Goal: Task Accomplishment & Management: Use online tool/utility

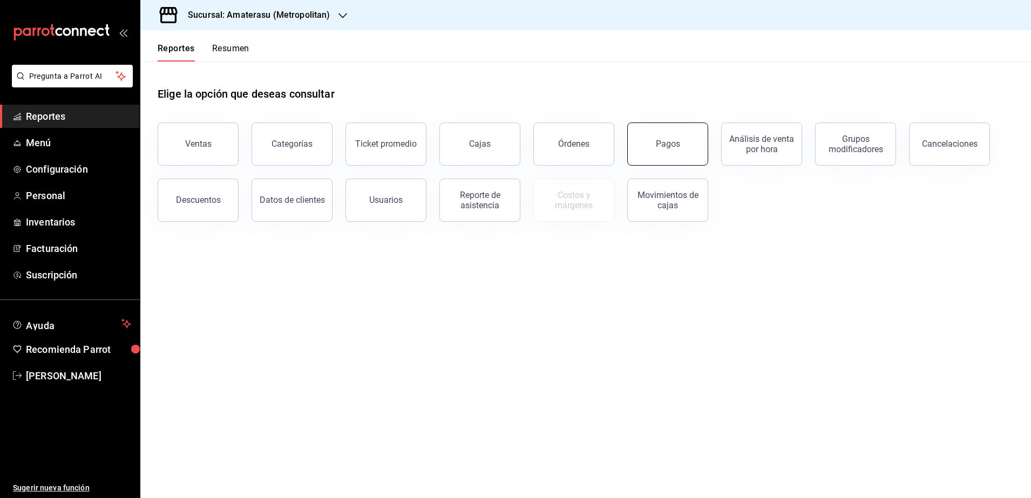
click at [684, 146] on button "Pagos" at bounding box center [667, 144] width 81 height 43
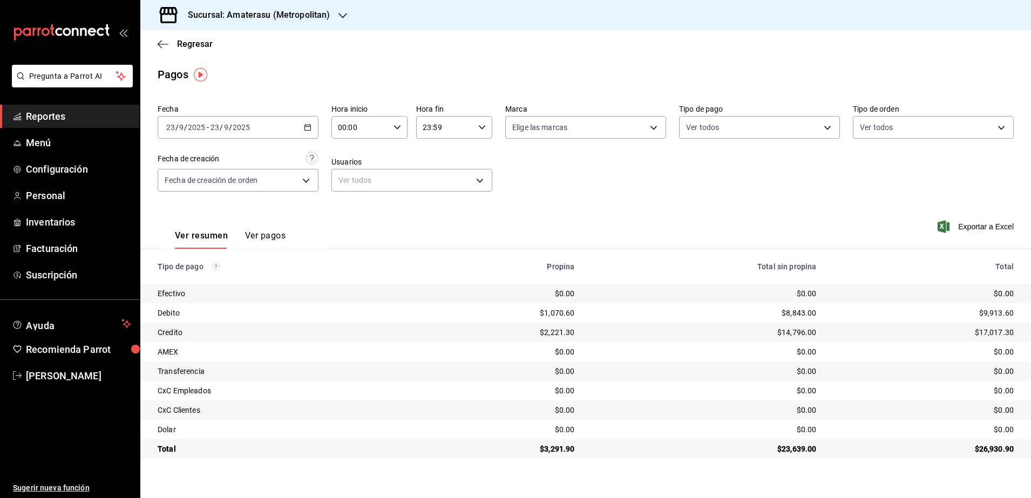
click at [298, 13] on h3 "Sucursal: Amaterasu (Metropolitan)" at bounding box center [254, 15] width 151 height 13
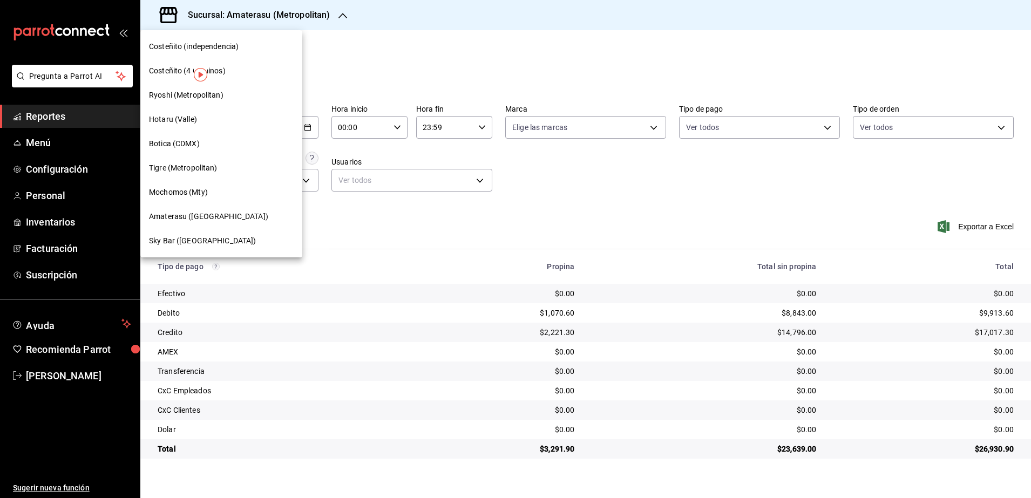
click at [220, 166] on div "Tigre (Metropolitan)" at bounding box center [221, 167] width 145 height 11
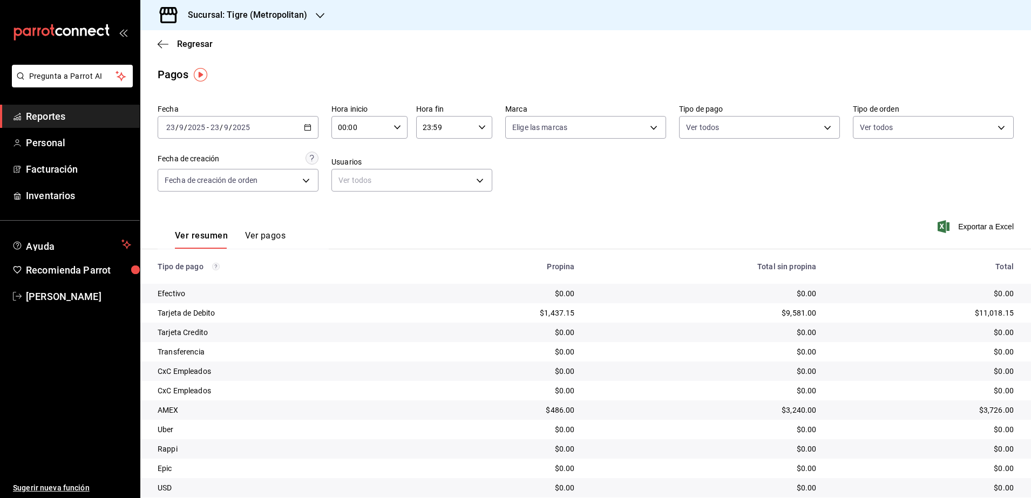
click at [307, 126] on \(Stroke\) "button" at bounding box center [308, 126] width 6 height 1
click at [233, 279] on span "Rango de fechas" at bounding box center [209, 281] width 84 height 11
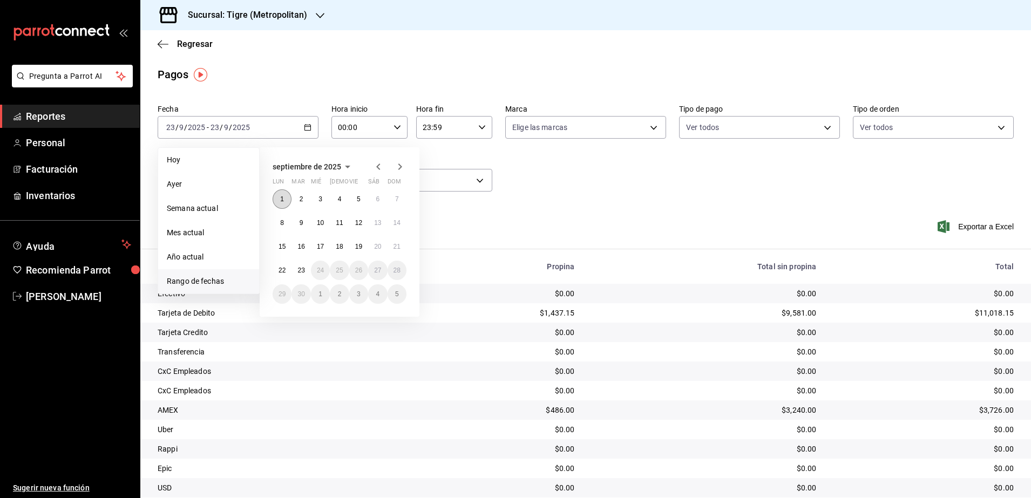
click at [285, 201] on button "1" at bounding box center [282, 198] width 19 height 19
click at [296, 272] on button "23" at bounding box center [300, 270] width 19 height 19
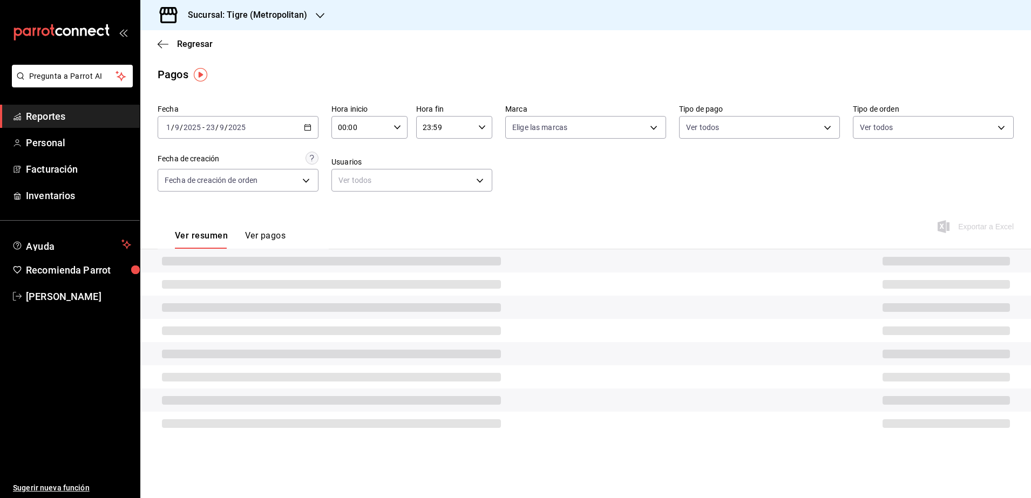
click at [390, 127] on div "00:00 Hora inicio" at bounding box center [369, 127] width 76 height 23
click at [354, 216] on span "05" at bounding box center [350, 217] width 21 height 9
type input "05:00"
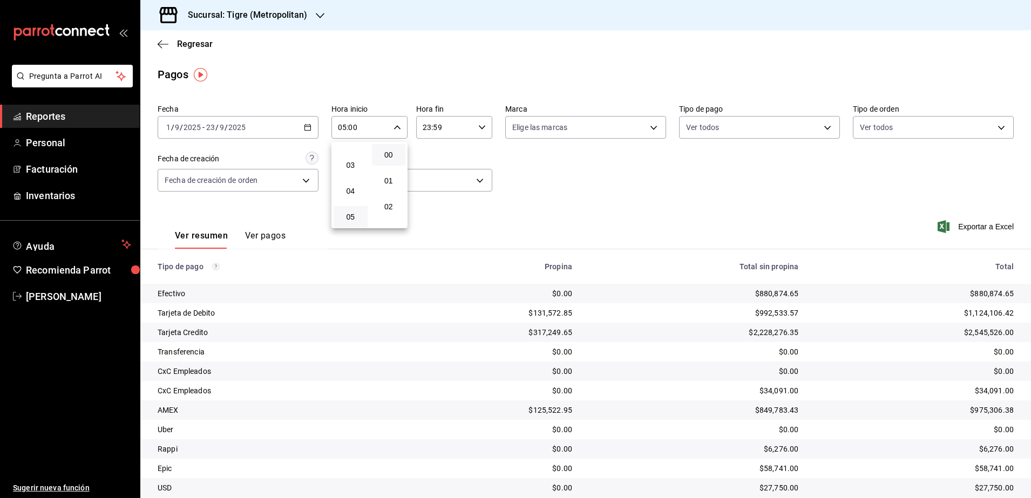
click at [477, 124] on div at bounding box center [515, 249] width 1031 height 498
click at [478, 124] on icon "button" at bounding box center [482, 128] width 8 height 8
click at [437, 195] on span "04" at bounding box center [432, 195] width 21 height 9
type input "04:59"
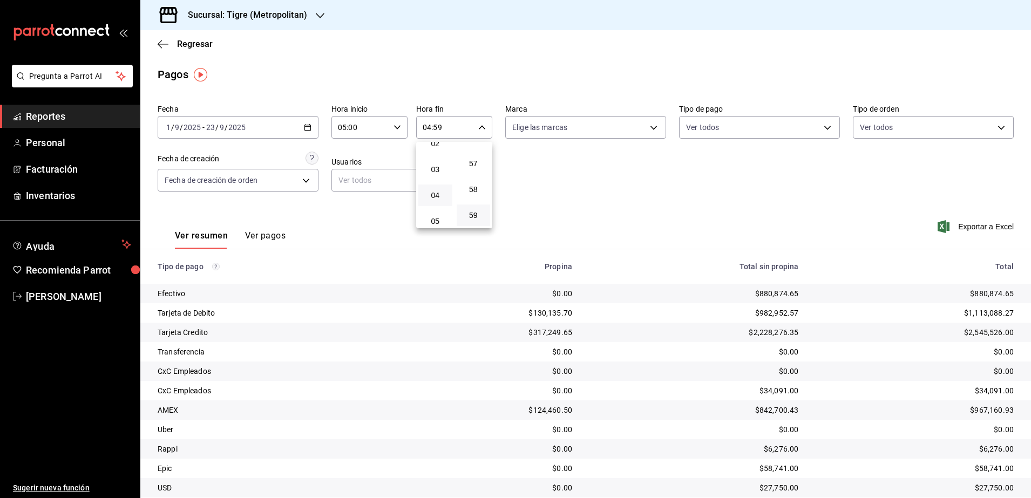
drag, startPoint x: 751, startPoint y: 199, endPoint x: 439, endPoint y: 227, distance: 313.3
click at [747, 200] on div at bounding box center [515, 249] width 1031 height 498
click at [973, 229] on span "Exportar a Excel" at bounding box center [977, 226] width 74 height 13
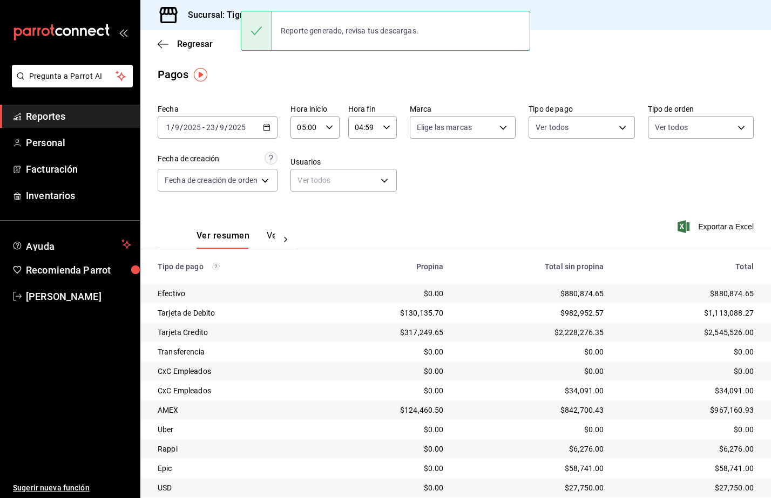
click at [55, 124] on link "Reportes" at bounding box center [70, 116] width 140 height 23
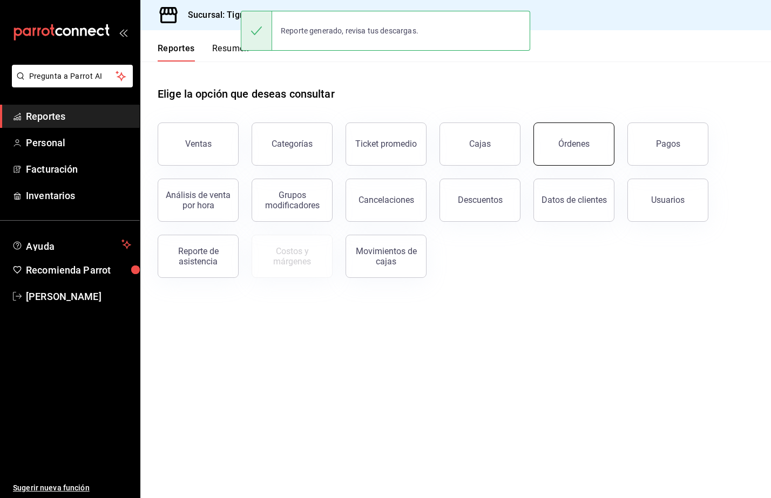
click at [552, 160] on button "Órdenes" at bounding box center [573, 144] width 81 height 43
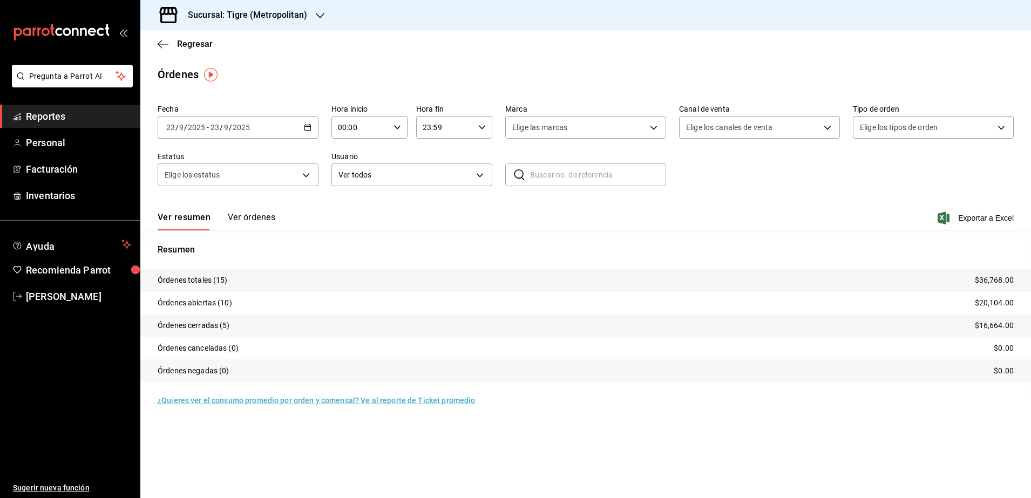
click at [316, 126] on div "[DATE] [DATE] - [DATE] [DATE]" at bounding box center [238, 127] width 161 height 23
click at [242, 276] on span "Rango de fechas" at bounding box center [209, 281] width 84 height 11
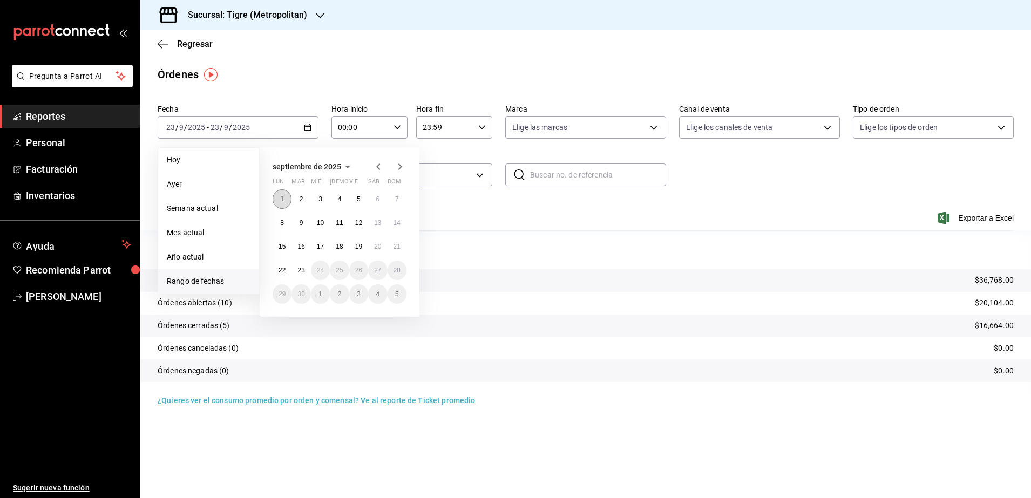
click at [287, 202] on button "1" at bounding box center [282, 198] width 19 height 19
click at [302, 263] on button "23" at bounding box center [300, 270] width 19 height 19
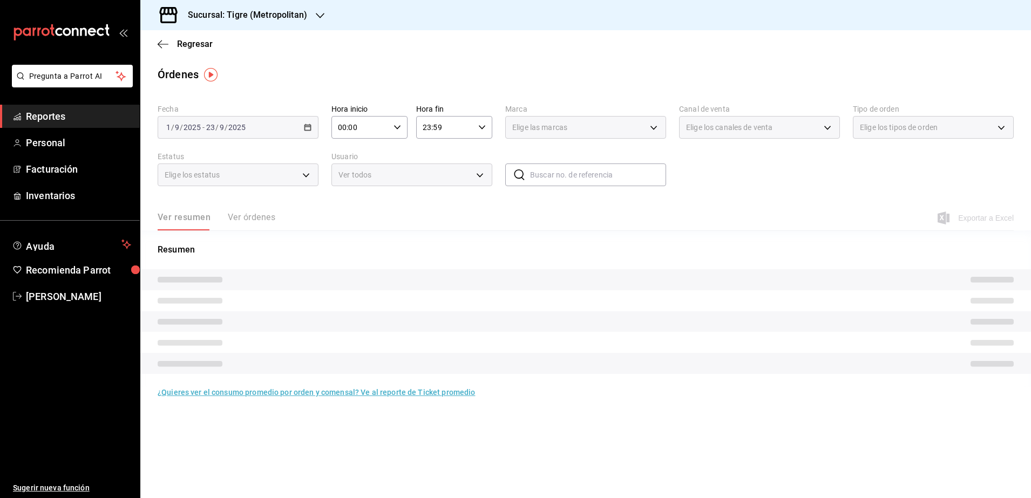
click at [396, 122] on div "00:00 Hora inicio" at bounding box center [369, 127] width 76 height 23
click at [355, 216] on span "05" at bounding box center [350, 217] width 21 height 9
type input "05:00"
click at [484, 124] on div at bounding box center [515, 249] width 1031 height 498
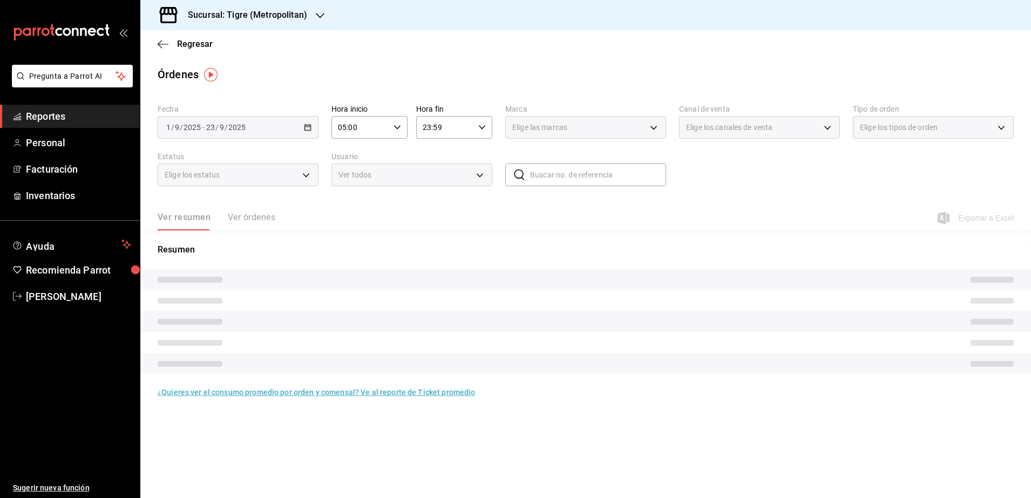
click at [484, 124] on icon "button" at bounding box center [482, 128] width 8 height 8
click at [441, 197] on span "04" at bounding box center [435, 195] width 21 height 9
type input "04:59"
click at [658, 213] on div at bounding box center [515, 249] width 1031 height 498
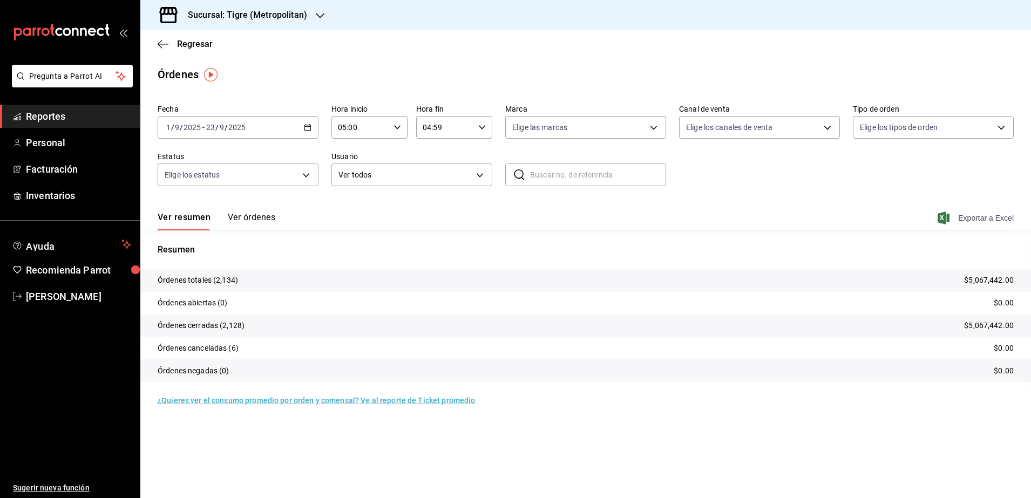
click at [972, 215] on span "Exportar a Excel" at bounding box center [977, 218] width 74 height 13
click at [982, 217] on span "Exportar a Excel" at bounding box center [977, 218] width 74 height 13
